Goal: Use online tool/utility: Utilize a website feature to perform a specific function

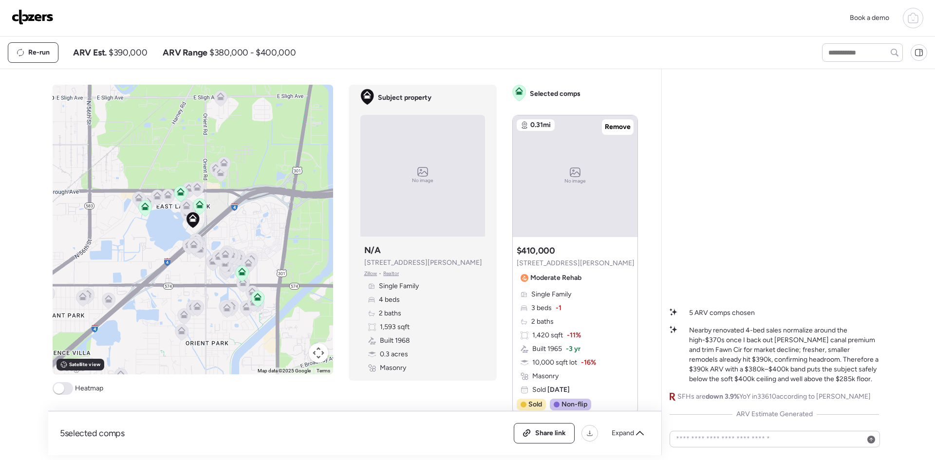
scroll to position [65, 0]
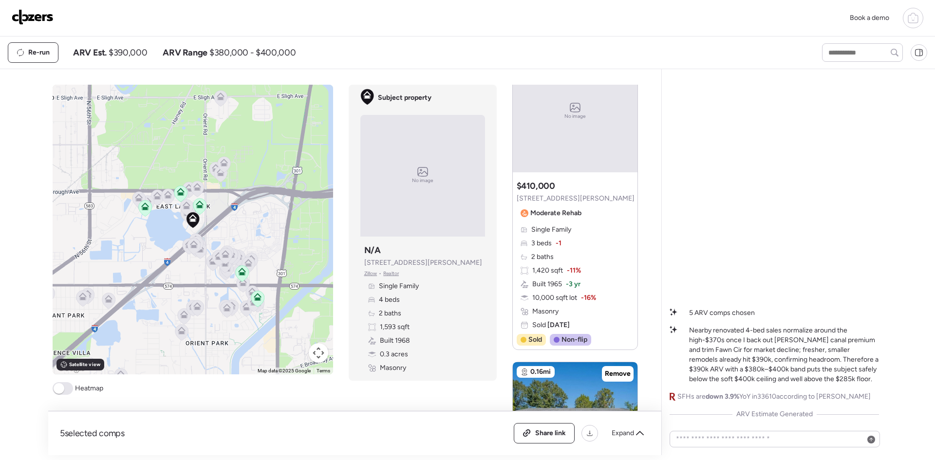
click at [38, 19] on img at bounding box center [33, 17] width 42 height 16
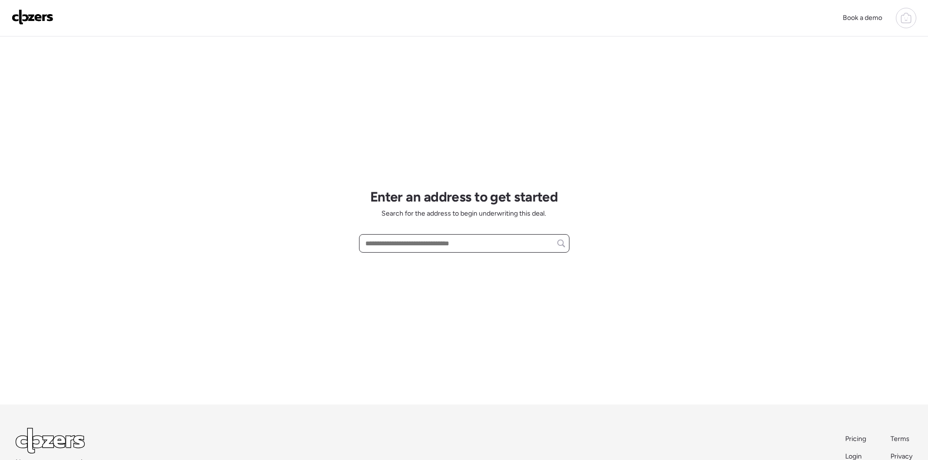
click at [400, 246] on input "text" at bounding box center [464, 244] width 202 height 14
click at [401, 261] on span "8612 N Alaska St, Tampa, FL, 33604" at bounding box center [413, 262] width 100 height 10
type input "**********"
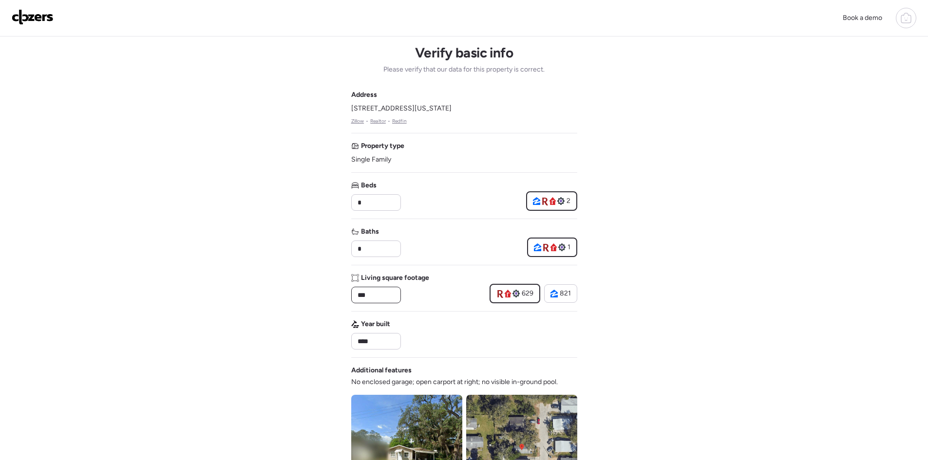
drag, startPoint x: 380, startPoint y: 295, endPoint x: 350, endPoint y: 295, distance: 30.2
click at [350, 295] on div "Book a demo Verify basic info Please verify that our data for this property is …" at bounding box center [464, 412] width 928 height 824
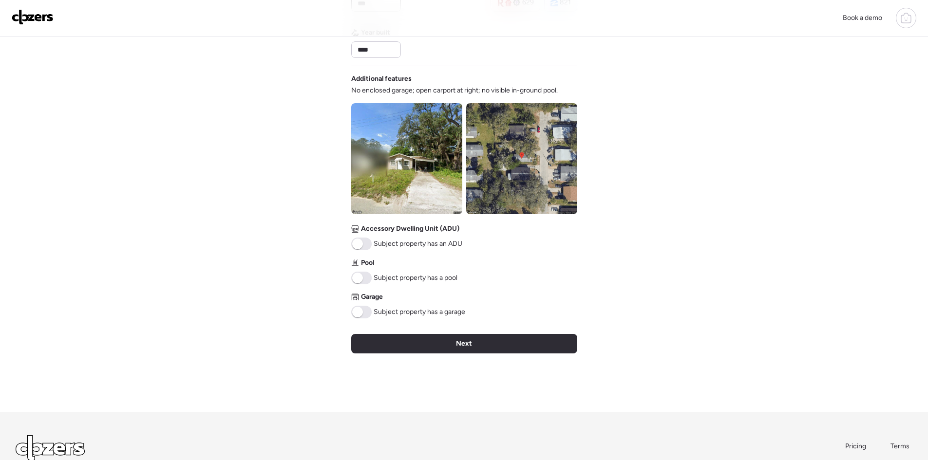
scroll to position [325, 0]
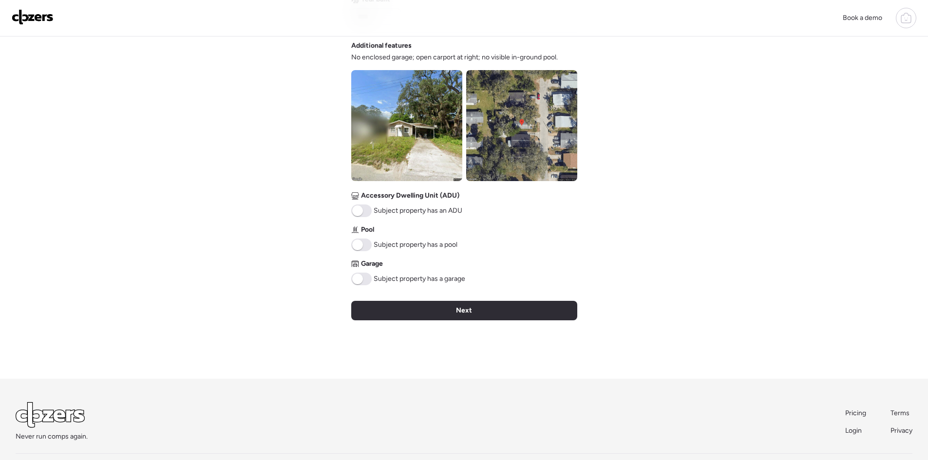
type input "***"
click at [432, 306] on div "Next" at bounding box center [464, 310] width 226 height 19
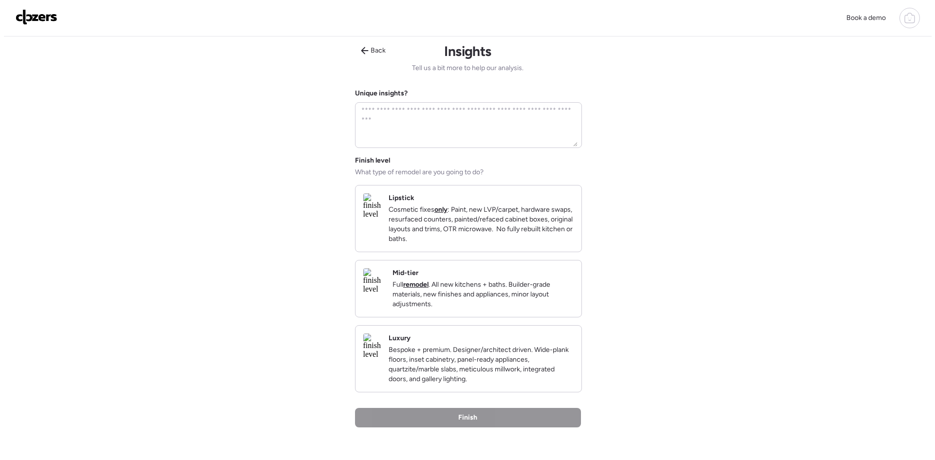
scroll to position [0, 0]
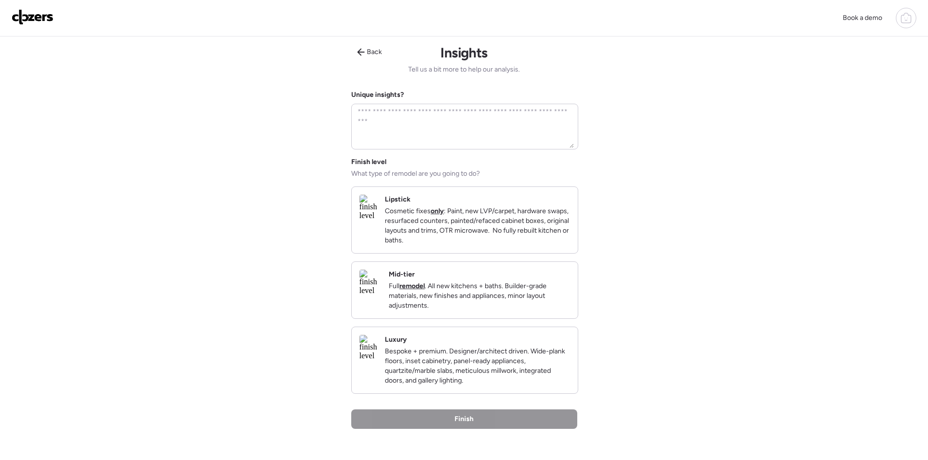
click at [499, 374] on p "Bespoke + premium. Designer/architect driven. Wide-plank floors, inset cabinetr…" at bounding box center [477, 366] width 185 height 39
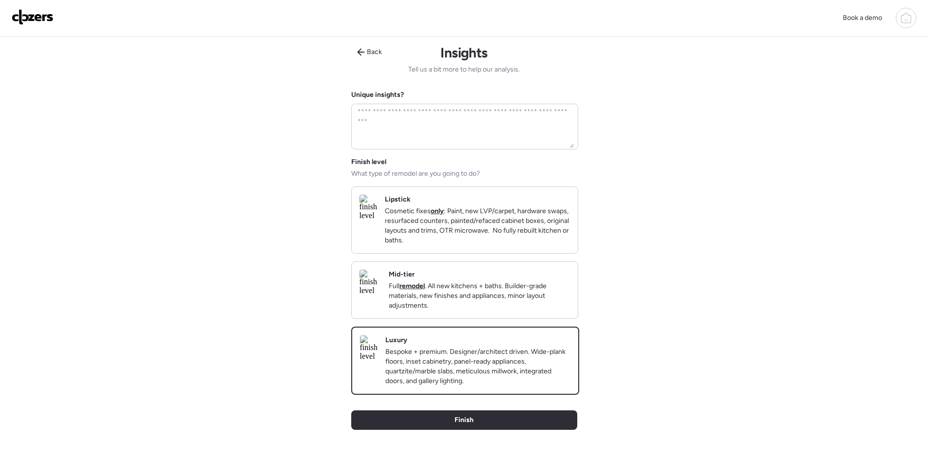
click at [529, 427] on div "Back Insights Tell us a bit more to help our analysis. Unique insights? Finish …" at bounding box center [464, 263] width 226 height 452
click at [531, 429] on div "Finish" at bounding box center [464, 420] width 226 height 19
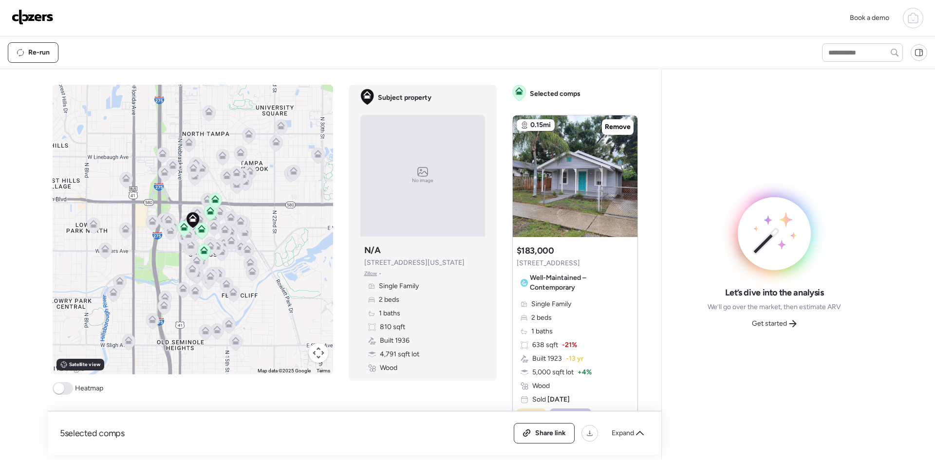
click at [781, 323] on span "Get started" at bounding box center [769, 324] width 35 height 10
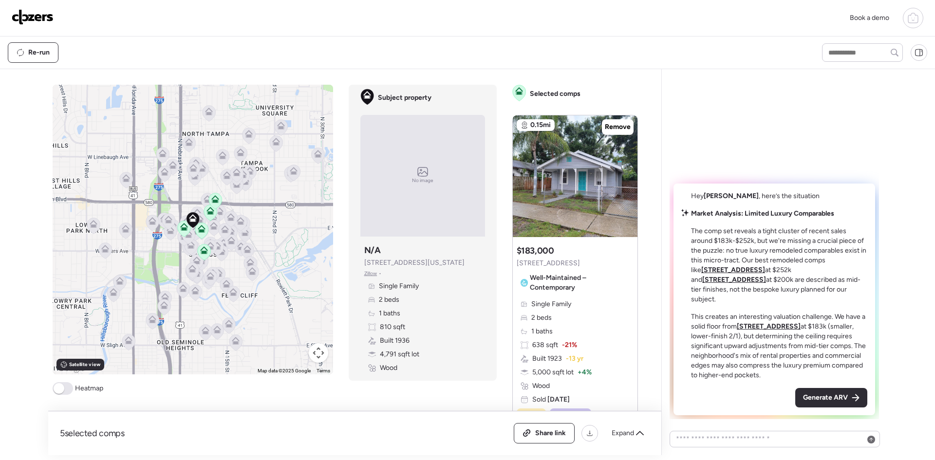
click at [823, 402] on span "Generate ARV" at bounding box center [825, 398] width 45 height 10
